Goal: Transaction & Acquisition: Purchase product/service

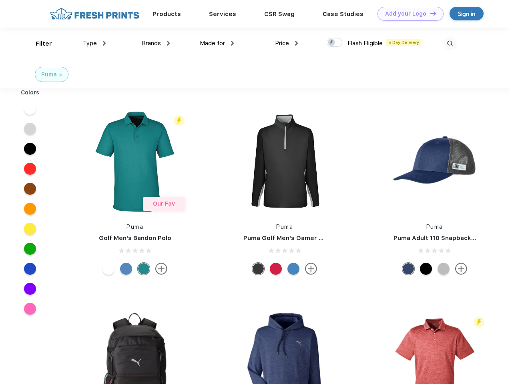
click at [407, 14] on link "Add your Logo Design Tool" at bounding box center [410, 14] width 66 height 14
click at [0, 0] on div "Design Tool" at bounding box center [0, 0] width 0 height 0
click at [429, 13] on link "Add your Logo Design Tool" at bounding box center [410, 14] width 66 height 14
click at [38, 44] on div "Filter" at bounding box center [44, 43] width 16 height 9
click at [94, 43] on span "Type" at bounding box center [90, 43] width 14 height 7
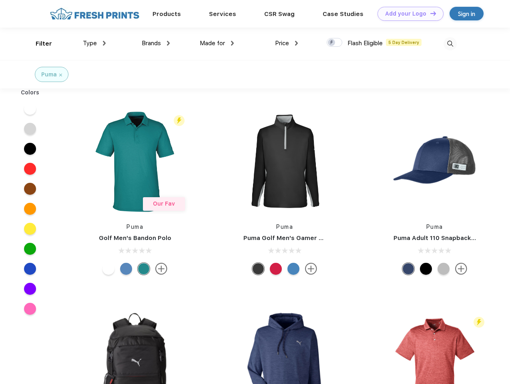
click at [156, 43] on span "Brands" at bounding box center [151, 43] width 19 height 7
click at [217, 43] on span "Made for" at bounding box center [212, 43] width 25 height 7
click at [287, 43] on span "Price" at bounding box center [282, 43] width 14 height 7
click at [335, 43] on div at bounding box center [335, 42] width 16 height 9
click at [332, 43] on input "checkbox" at bounding box center [329, 40] width 5 height 5
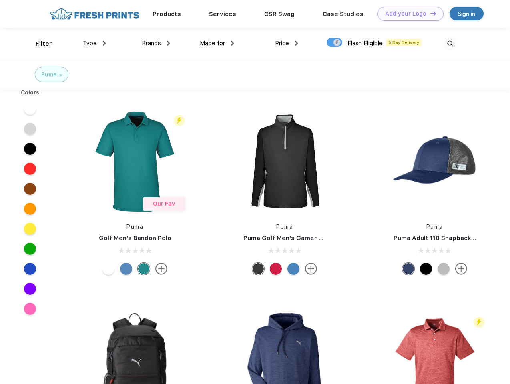
click at [450, 44] on img at bounding box center [449, 43] width 13 height 13
